Goal: Task Accomplishment & Management: Use online tool/utility

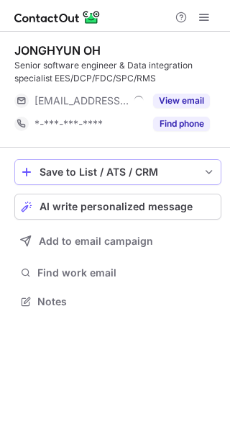
scroll to position [292, 230]
click at [131, 201] on span "AI write personalized message" at bounding box center [116, 207] width 153 height 12
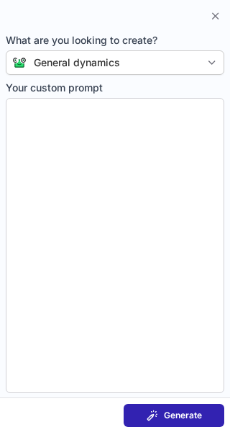
type textarea "**********"
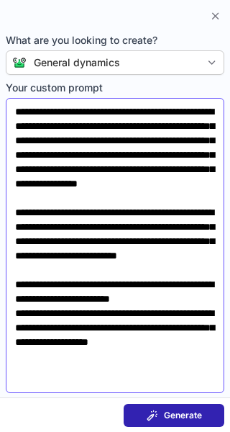
scroll to position [39, 0]
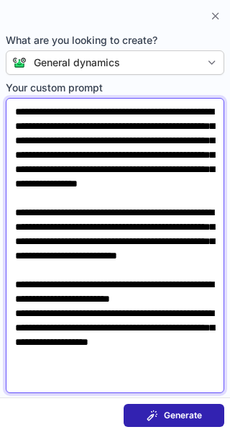
click at [156, 289] on textarea "**********" at bounding box center [115, 245] width 219 height 295
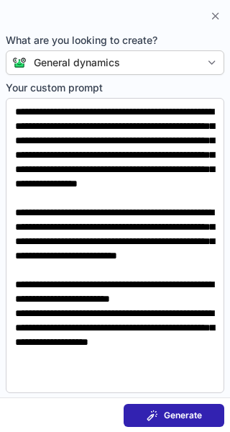
click at [177, 417] on span "Generate" at bounding box center [183, 416] width 38 height 12
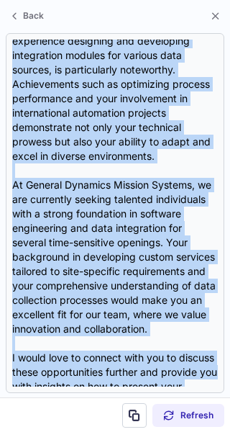
scroll to position [0, 0]
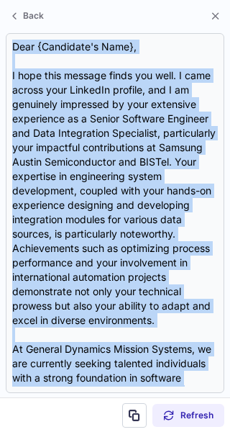
drag, startPoint x: 193, startPoint y: 286, endPoint x: 112, endPoint y: 19, distance: 279.1
click at [112, 19] on div "Back Dear {Candidate's Name}, I hope this message finds you well. I came across…" at bounding box center [115, 216] width 230 height 432
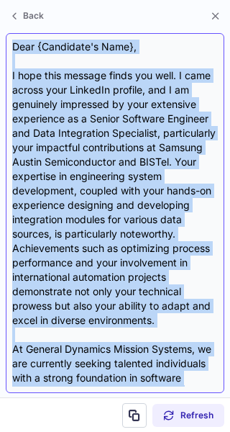
copy div "Dear {Candidate's Name}, I hope this message finds you well. I came across your…"
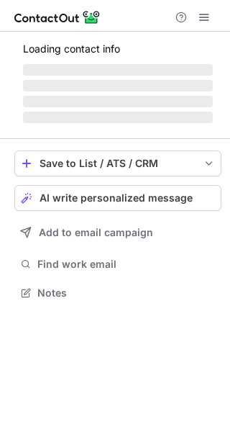
scroll to position [292, 230]
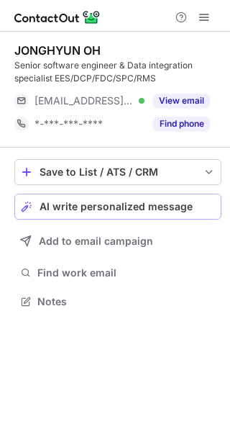
click at [179, 210] on span "AI write personalized message" at bounding box center [116, 207] width 153 height 12
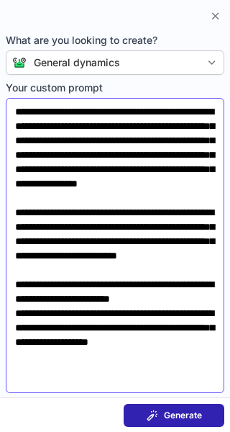
scroll to position [78, 0]
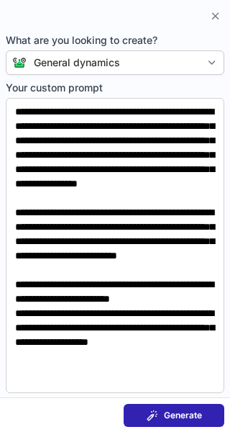
click at [193, 416] on span "Generate" at bounding box center [183, 416] width 38 height 12
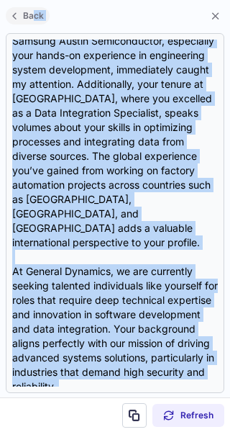
scroll to position [0, 0]
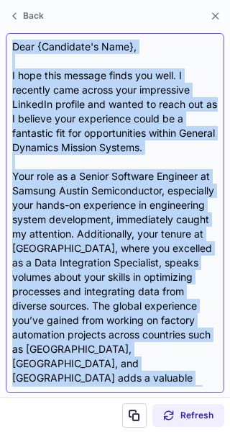
drag, startPoint x: 70, startPoint y: 311, endPoint x: 15, endPoint y: 48, distance: 268.5
click at [15, 48] on div "Dear {Candidate's Name}, I hope this message finds you well. I recently came ac…" at bounding box center [115, 213] width 206 height 347
copy div "Dear {Candidate's Name}, I hope this message finds you well. I recently came ac…"
